Goal: Transaction & Acquisition: Subscribe to service/newsletter

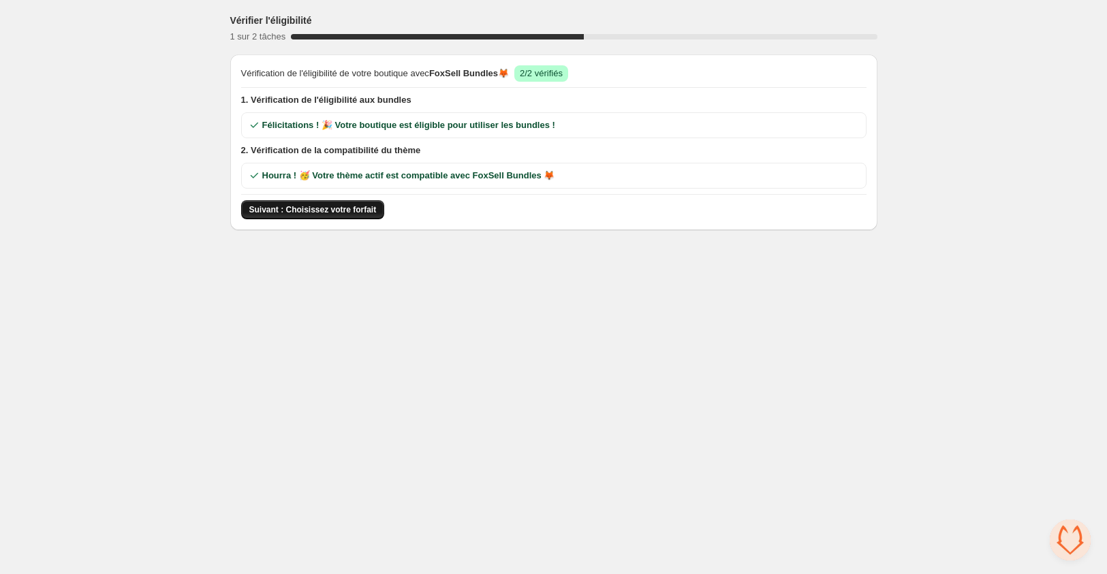
click at [350, 207] on span "Suivant : Choisissez votre forfait" at bounding box center [312, 209] width 127 height 11
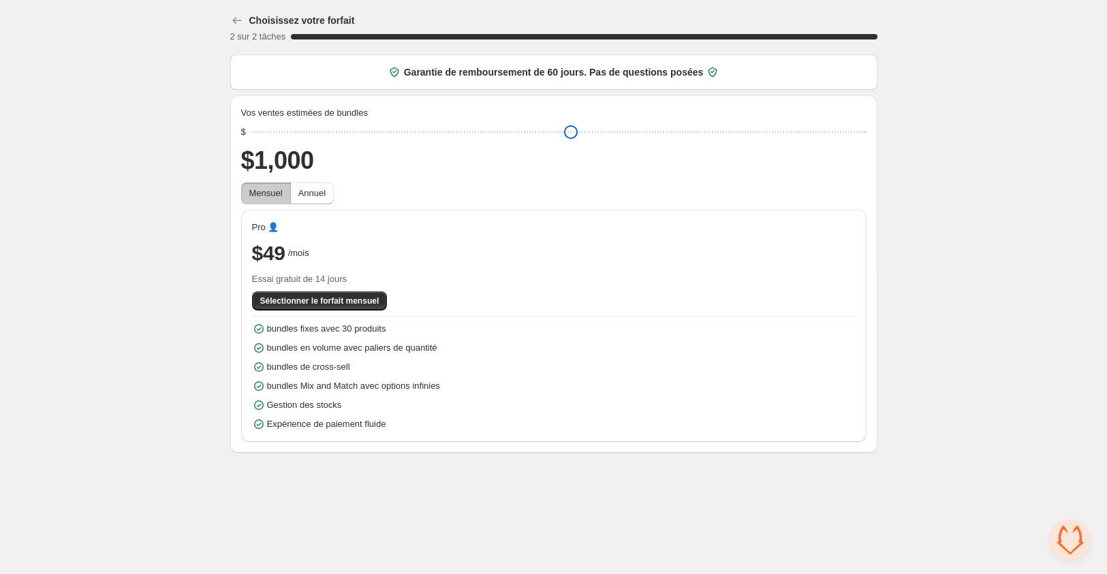
drag, startPoint x: 271, startPoint y: 140, endPoint x: 196, endPoint y: 140, distance: 74.9
type input "****"
click at [251, 140] on input "range" at bounding box center [558, 132] width 615 height 19
click at [310, 196] on span "Annuel" at bounding box center [311, 193] width 27 height 10
click at [275, 191] on span "Mensuel" at bounding box center [265, 193] width 33 height 10
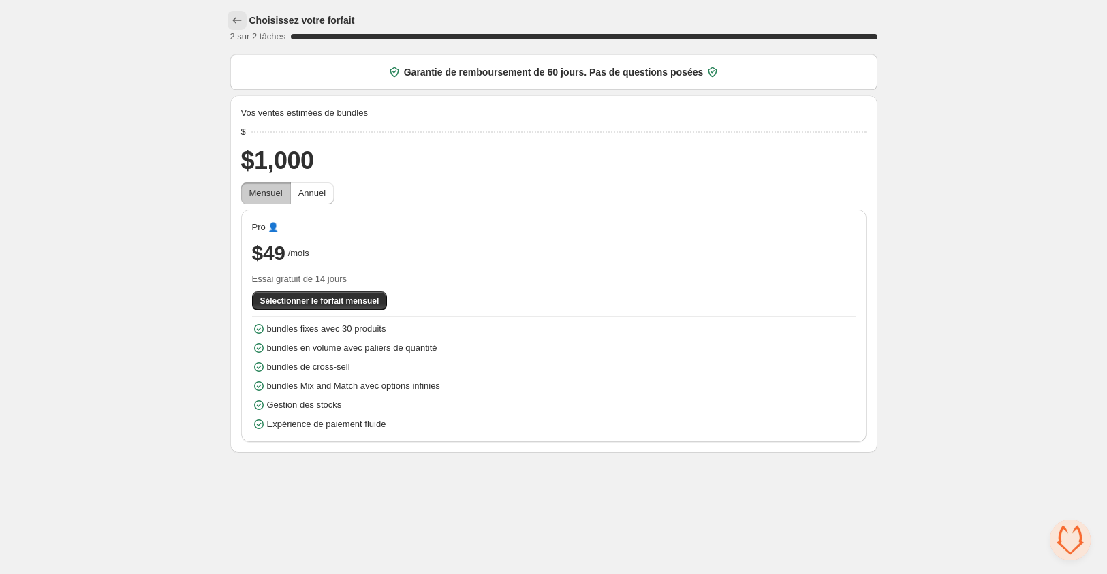
click at [232, 18] on icon "button" at bounding box center [237, 21] width 14 height 14
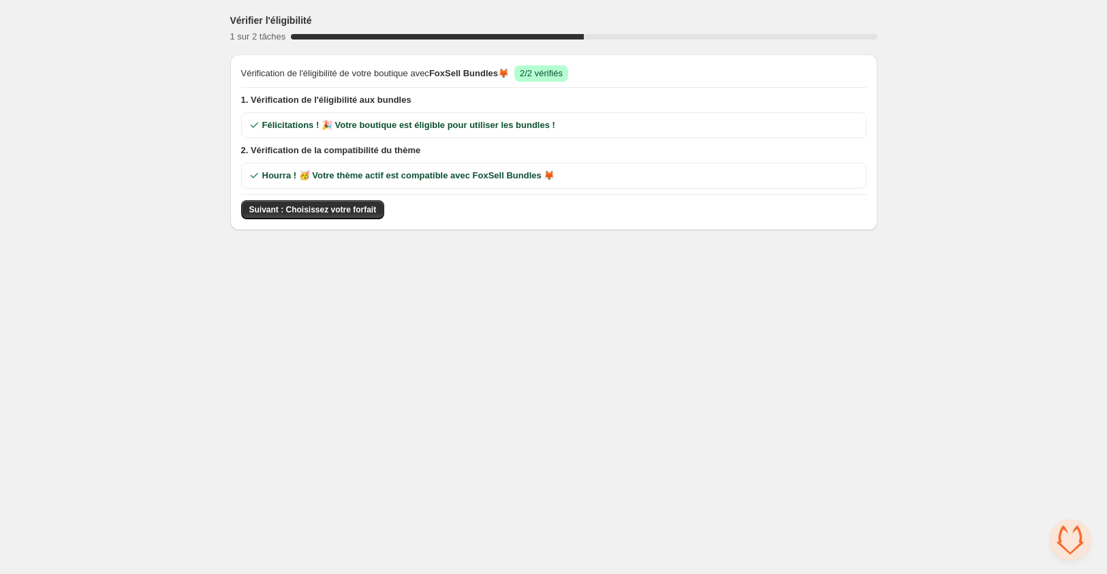
click at [232, 18] on h3 "Vérifier l'éligibilité" at bounding box center [271, 21] width 82 height 14
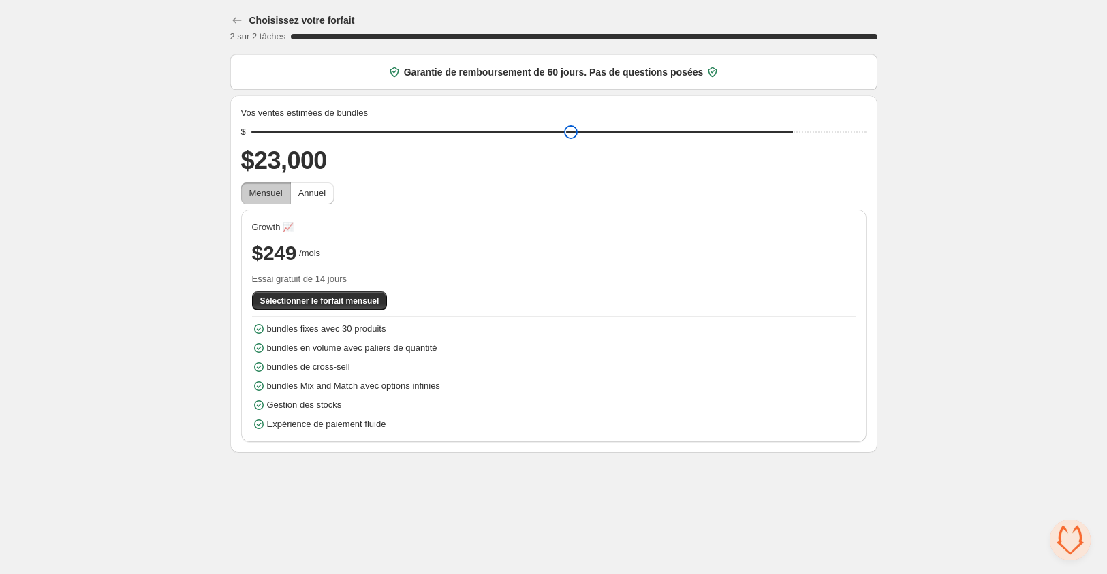
drag, startPoint x: 484, startPoint y: 126, endPoint x: 813, endPoint y: 110, distance: 328.8
click at [813, 123] on input "range" at bounding box center [558, 132] width 615 height 19
drag, startPoint x: 680, startPoint y: 131, endPoint x: 269, endPoint y: 131, distance: 410.8
click at [319, 131] on input "range" at bounding box center [558, 132] width 615 height 19
drag, startPoint x: 269, startPoint y: 131, endPoint x: 187, endPoint y: 131, distance: 82.4
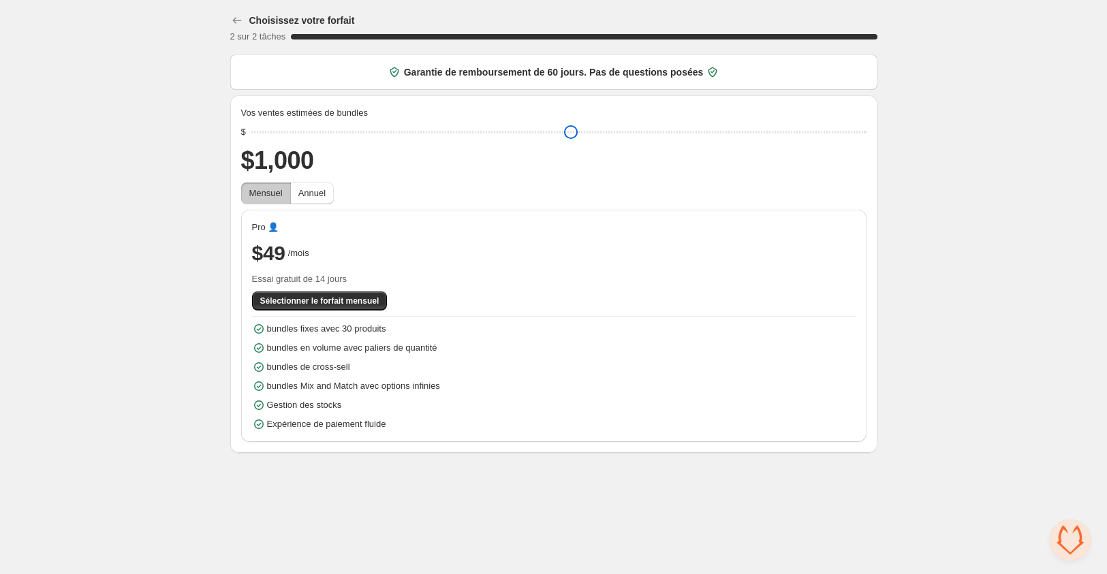
type input "****"
click at [251, 131] on input "range" at bounding box center [558, 132] width 615 height 19
